Goal: Transaction & Acquisition: Purchase product/service

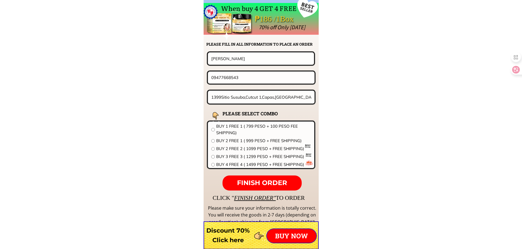
scroll to position [4297, 0]
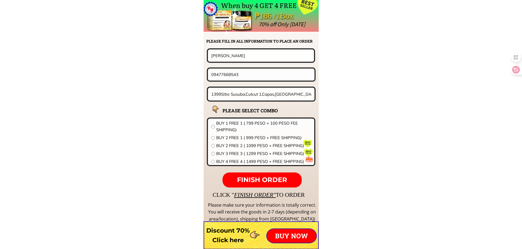
drag, startPoint x: 249, startPoint y: 56, endPoint x: 154, endPoint y: 61, distance: 95.1
paste input "[PERSON_NAME]"
type input "[PERSON_NAME]"
drag, startPoint x: 226, startPoint y: 75, endPoint x: 177, endPoint y: 75, distance: 49.6
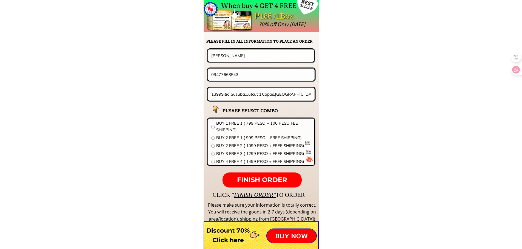
paste input "082868641"
type input "09082868641"
drag, startPoint x: 262, startPoint y: 95, endPoint x: 260, endPoint y: 98, distance: 3.7
click at [262, 95] on input "1399Sitio Susuba,Cutcut 1,Capas,[GEOGRAPHIC_DATA]" at bounding box center [261, 94] width 103 height 13
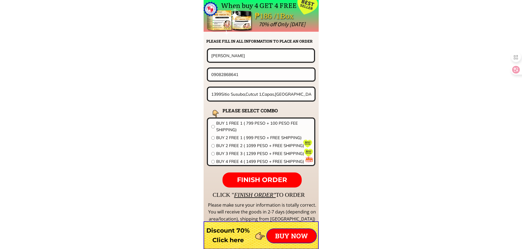
paste input "B19L2 ph4B [GEOGRAPHIC_DATA], brgy silangan, afp housing, [GEOGRAPHIC_DATA][PER…"
type input "B19L2 ph4B [GEOGRAPHIC_DATA], brgy silangan, afp housing, [GEOGRAPHIC_DATA][PER…"
click at [238, 160] on span "BUY 4 FREE 4 ( 1499 PESO + FREE SHIPPING)" at bounding box center [263, 162] width 95 height 7
radio input "true"
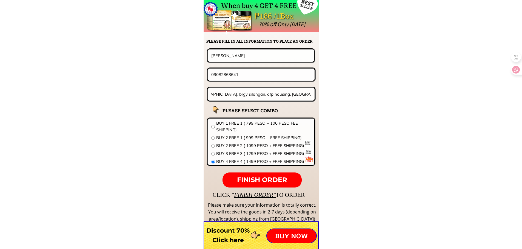
scroll to position [0, 0]
click at [250, 174] on p "FINISH ORDER" at bounding box center [261, 180] width 79 height 15
